Goal: Task Accomplishment & Management: Manage account settings

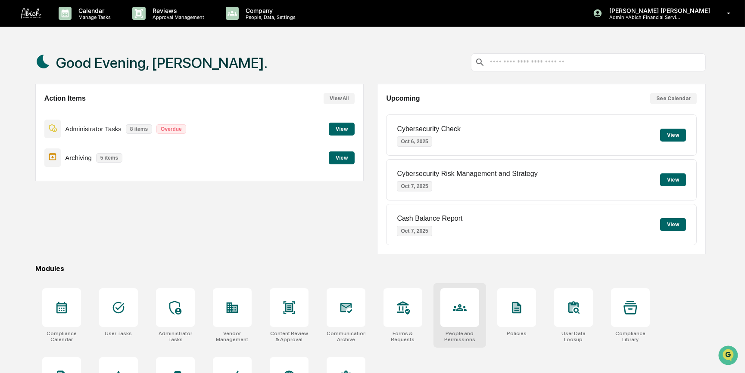
click at [461, 304] on icon at bounding box center [460, 308] width 14 height 14
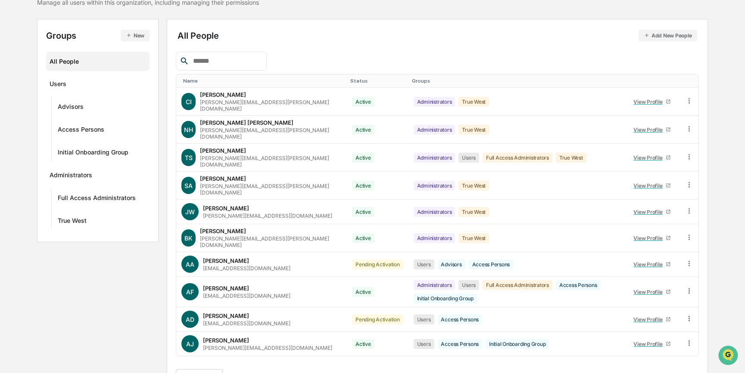
scroll to position [84, 0]
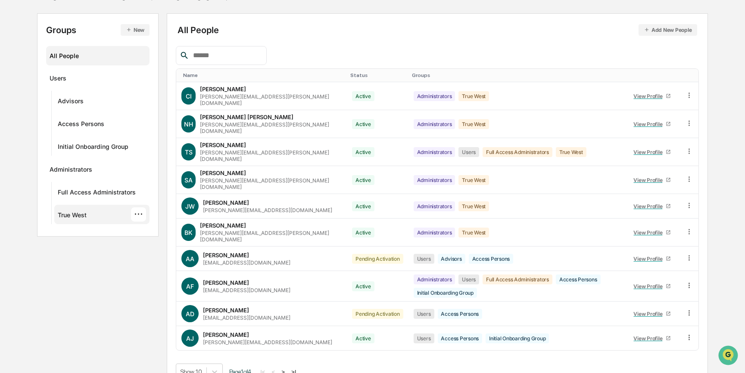
click at [78, 214] on div "True West" at bounding box center [72, 216] width 29 height 10
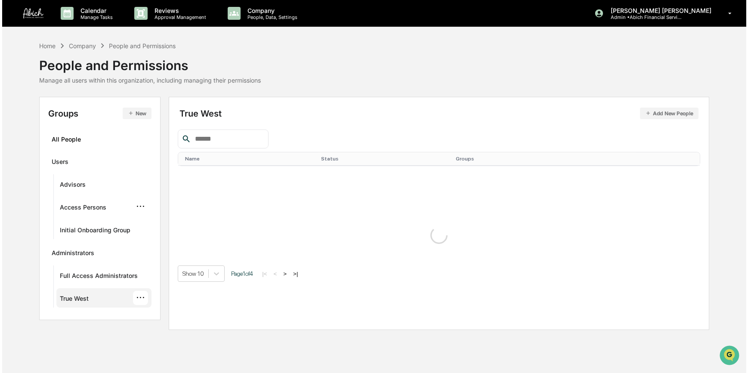
scroll to position [0, 0]
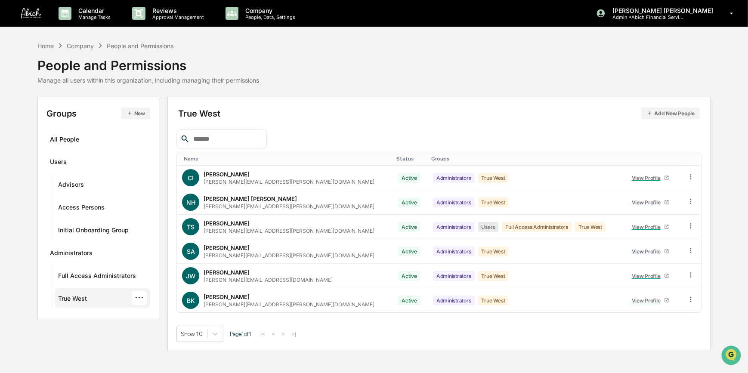
click at [658, 113] on button "Add New People" at bounding box center [671, 114] width 59 height 12
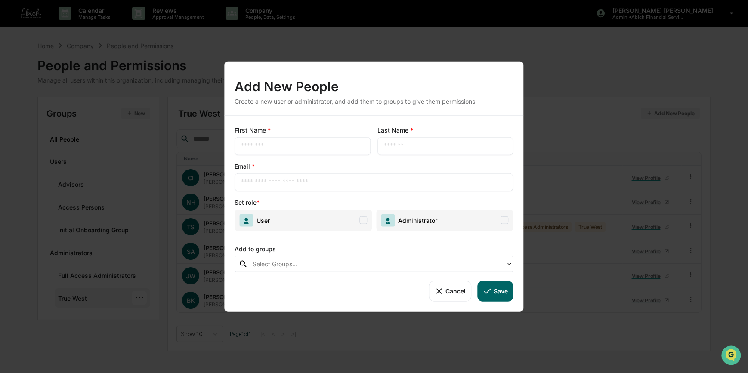
click at [319, 263] on div at bounding box center [377, 264] width 249 height 10
click at [491, 326] on div "Add New People Create a new user or administrator, and add them to groups to gi…" at bounding box center [374, 186] width 748 height 373
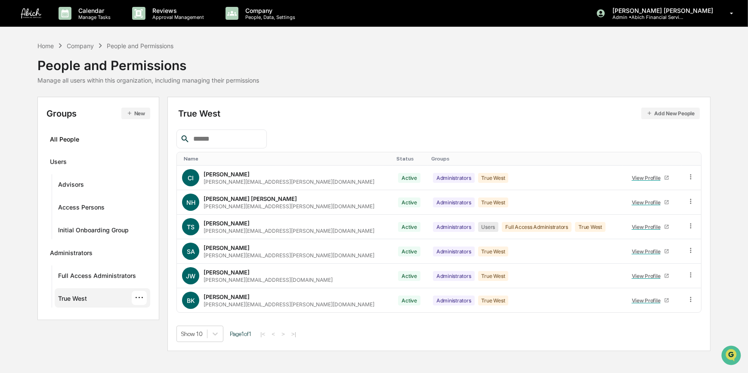
click at [223, 137] on input "text" at bounding box center [226, 138] width 73 height 11
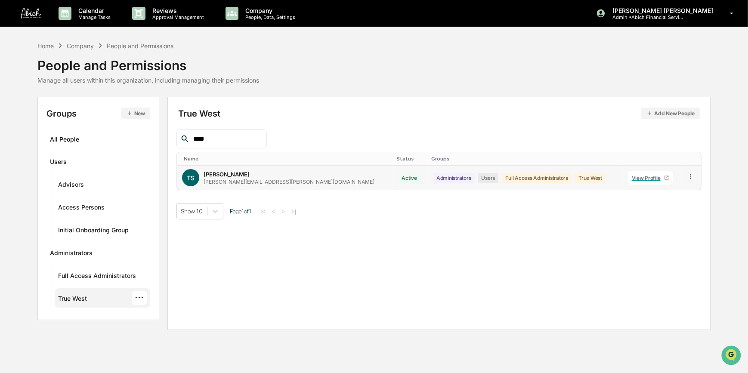
type input "****"
click at [228, 177] on div "[PERSON_NAME]" at bounding box center [227, 174] width 46 height 7
click at [682, 178] on td at bounding box center [691, 178] width 19 height 24
click at [307, 185] on div "TS [PERSON_NAME] [PERSON_NAME][EMAIL_ADDRESS][PERSON_NAME][DOMAIN_NAME]" at bounding box center [285, 177] width 206 height 17
click at [105, 298] on div "True West ···" at bounding box center [102, 298] width 89 height 14
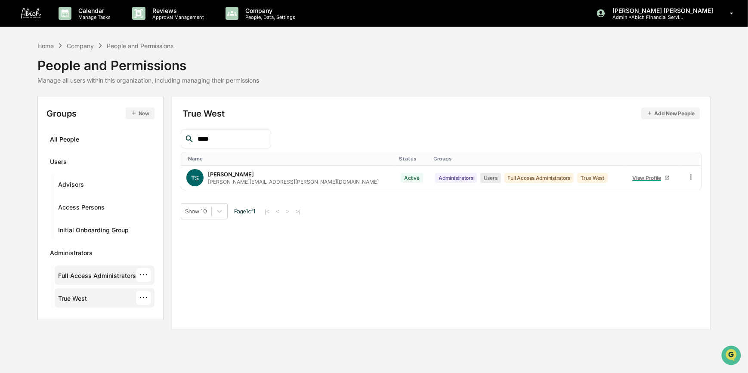
click at [80, 274] on div "Full Access Administrators" at bounding box center [97, 277] width 78 height 10
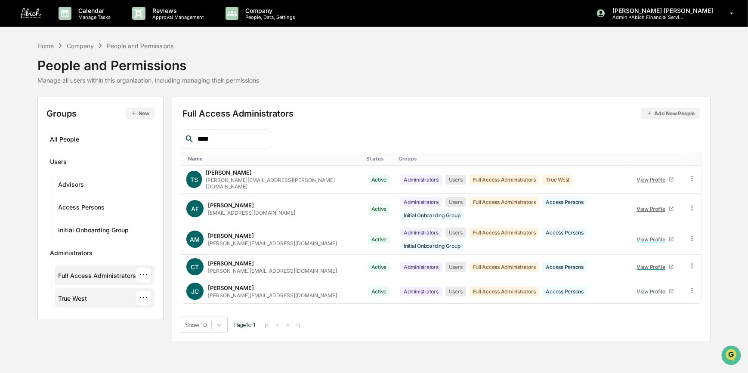
click at [78, 297] on div "True West" at bounding box center [72, 300] width 29 height 10
